Goal: Task Accomplishment & Management: Use online tool/utility

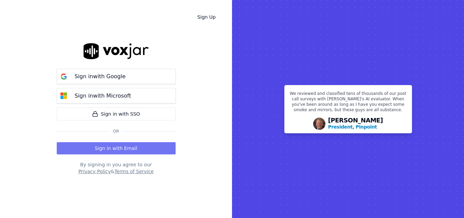
click at [117, 152] on button "Sign in with Email" at bounding box center [116, 148] width 119 height 12
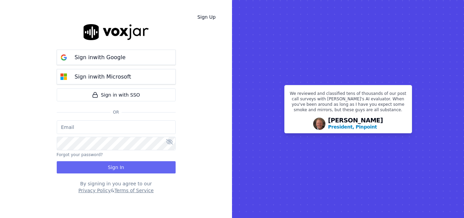
type input "sheila.decastro-new.baq@nwfg.net"
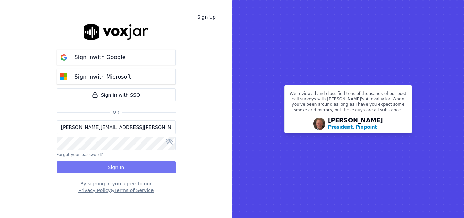
click at [115, 163] on button "Sign In" at bounding box center [116, 167] width 119 height 12
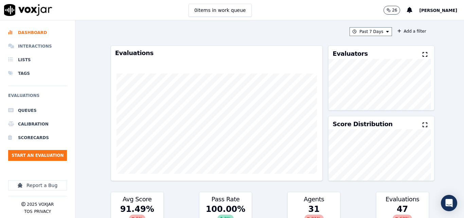
click at [36, 43] on li "Interactions" at bounding box center [37, 46] width 59 height 14
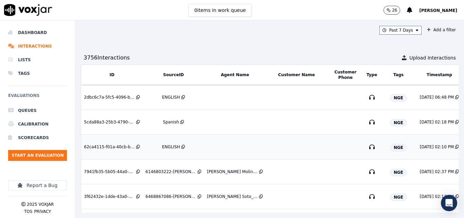
click at [172, 147] on div "ENGLISH" at bounding box center [171, 146] width 18 height 5
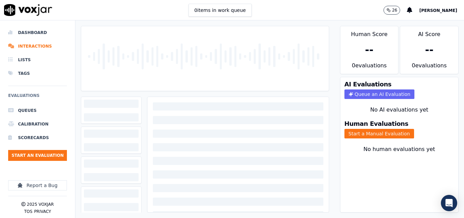
click at [290, 21] on div at bounding box center [204, 119] width 259 height 198
